Goal: Information Seeking & Learning: Learn about a topic

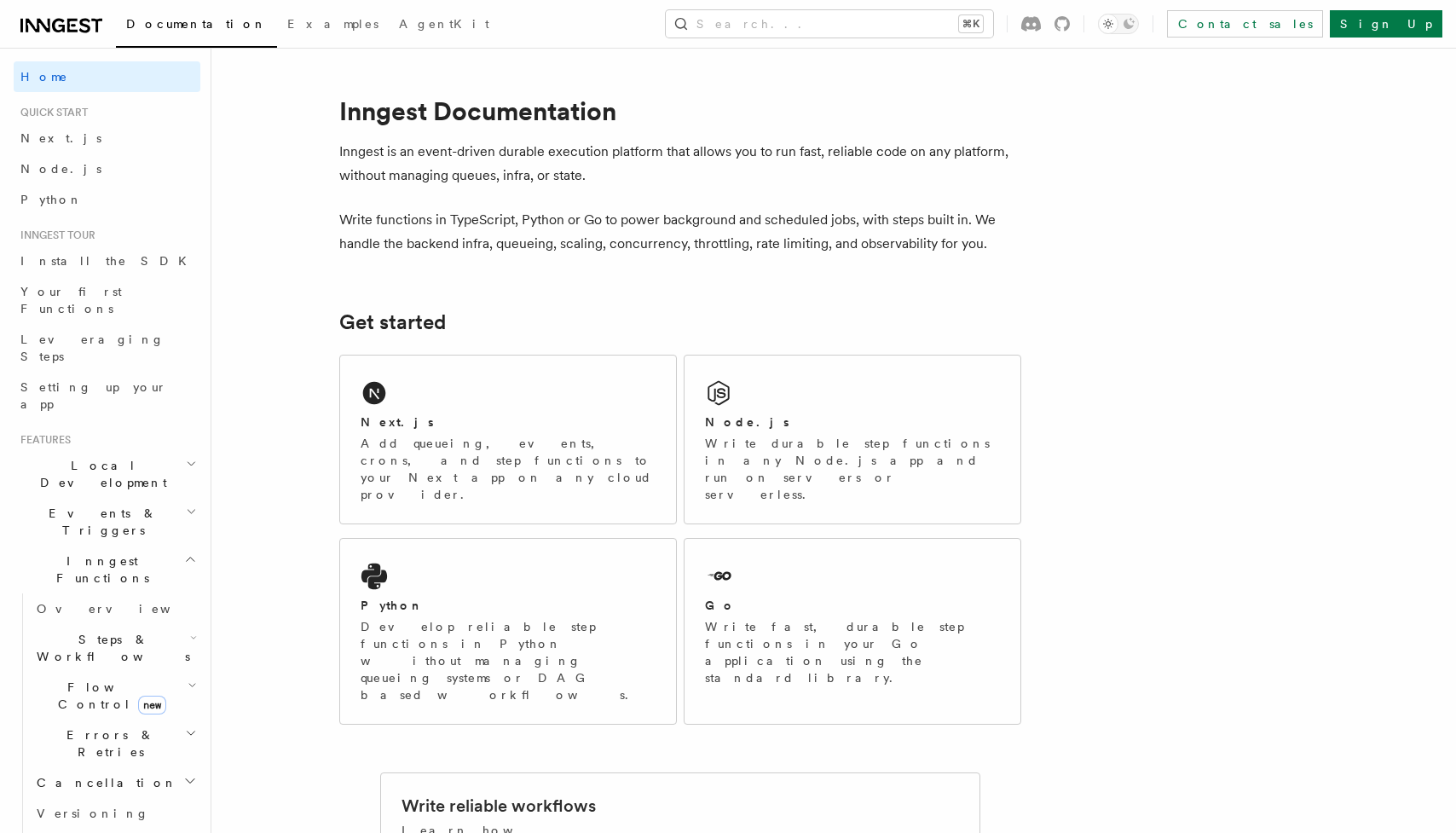
click at [102, 679] on span "Flow Control new" at bounding box center [108, 696] width 157 height 34
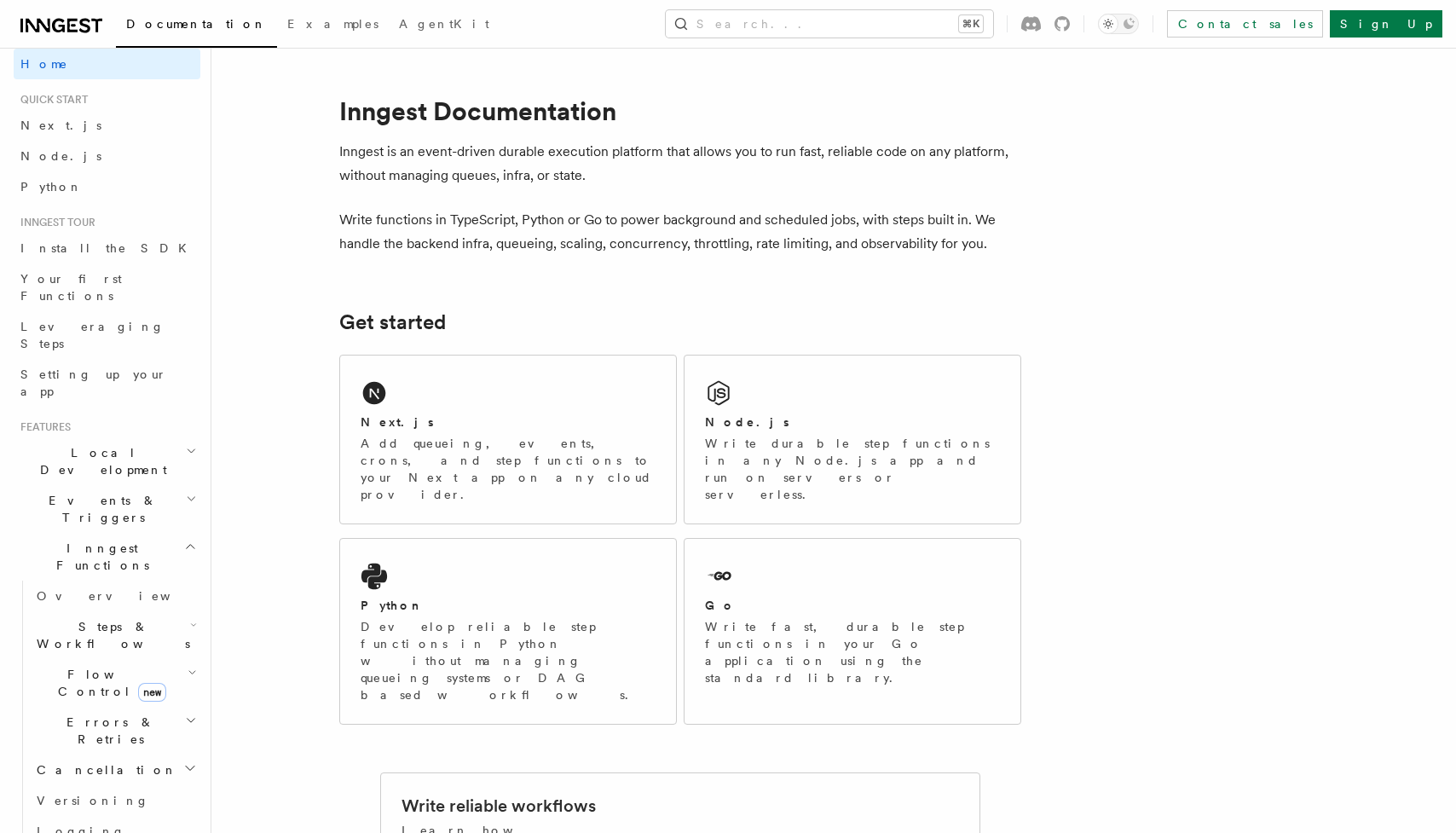
scroll to position [28, 0]
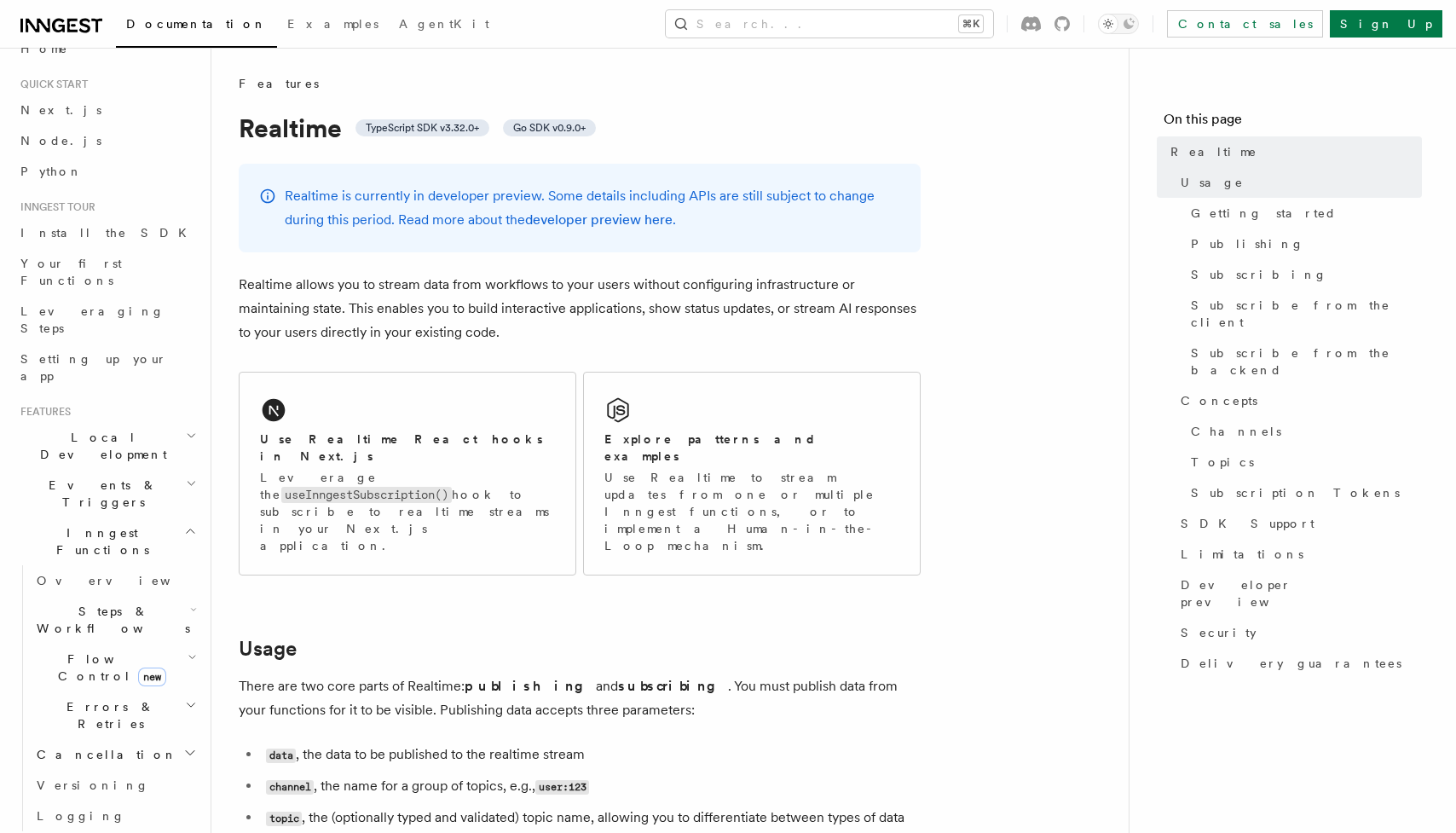
click at [274, 123] on h1 "Realtime TypeScript SDK v3.32.0+ Go SDK v0.9.0+" at bounding box center [580, 128] width 682 height 30
